Goal: Use online tool/utility: Utilize a website feature to perform a specific function

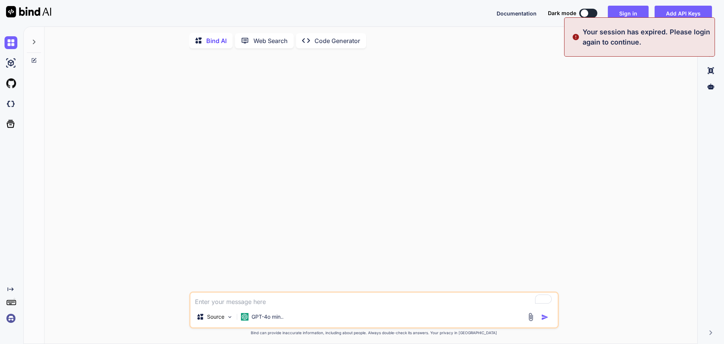
type textarea "x"
click at [558, 11] on button "Sign in" at bounding box center [628, 13] width 41 height 15
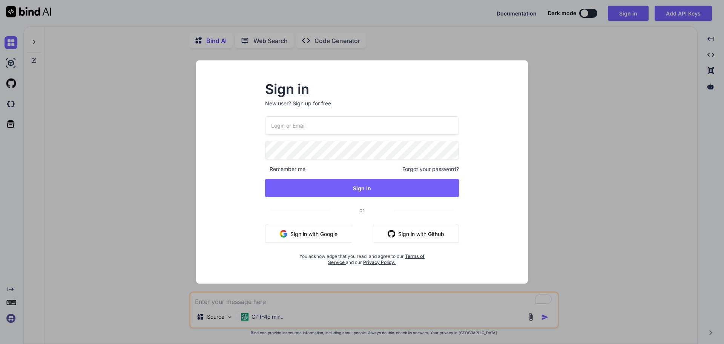
click at [320, 238] on button "Sign in with Google" at bounding box center [308, 233] width 87 height 18
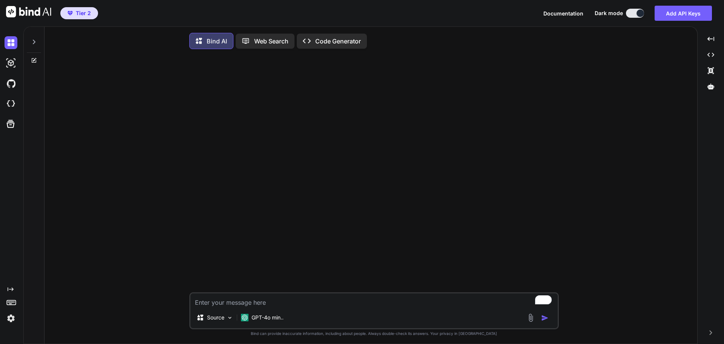
click at [247, 296] on textarea "To enrich screen reader interactions, please activate Accessibility in Grammarl…" at bounding box center [373, 300] width 367 height 14
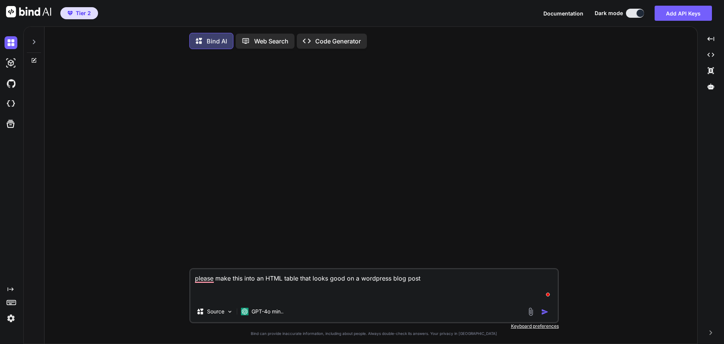
paste textarea "Weekend Theme Dates Highlights Once Upon a Time [DATE]–[DATE] Fairy tale costum…"
type textarea "please make this into an HTML table that looks good on a wordpress blog post We…"
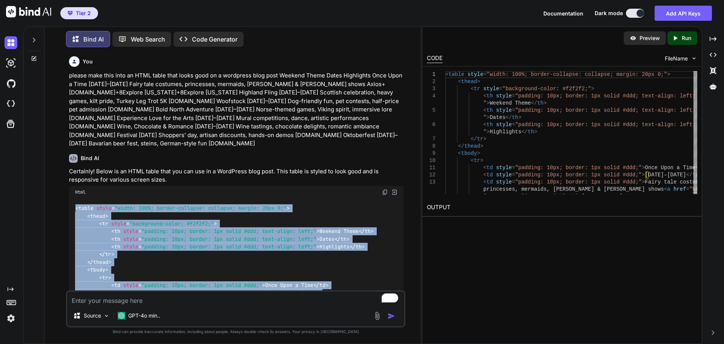
drag, startPoint x: 117, startPoint y: 195, endPoint x: 70, endPoint y: 207, distance: 48.2
copy code "< lorem ipsum = "dolor: 523%; sitame-consecte: adipisci; elitse: 93do 0;" > < e…"
